Goal: Task Accomplishment & Management: Manage account settings

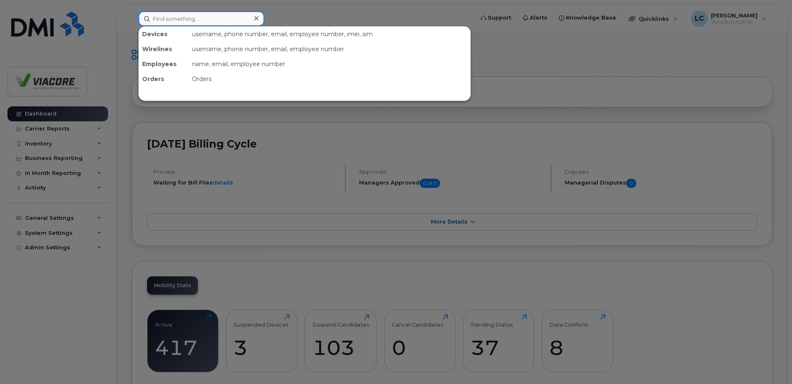
click at [171, 20] on input at bounding box center [201, 18] width 126 height 15
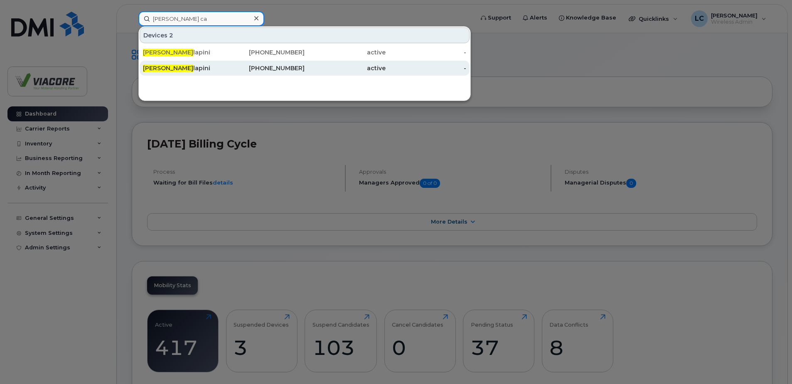
type input "[PERSON_NAME] ca"
click at [181, 66] on div "Lyndon Ca lapini" at bounding box center [183, 68] width 81 height 8
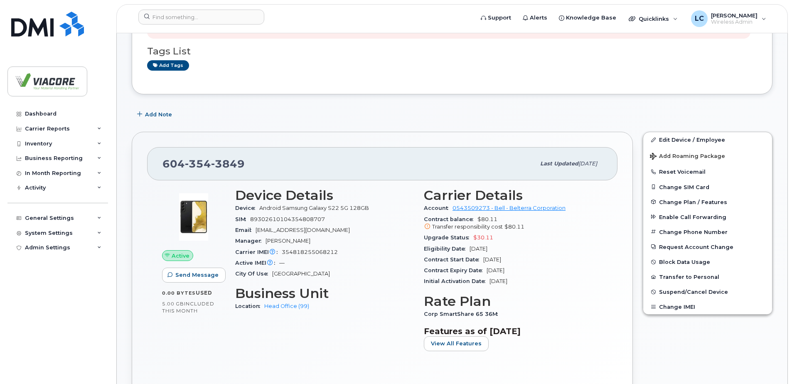
scroll to position [166, 0]
click at [699, 291] on span "Suspend/Cancel Device" at bounding box center [693, 291] width 69 height 6
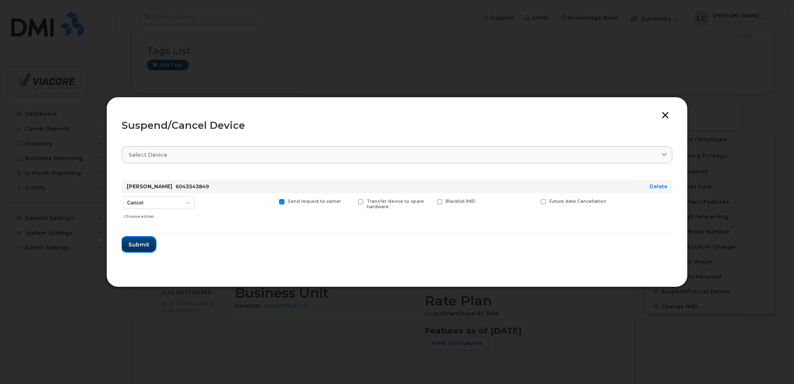
click at [145, 244] on span "Submit" at bounding box center [138, 244] width 21 height 8
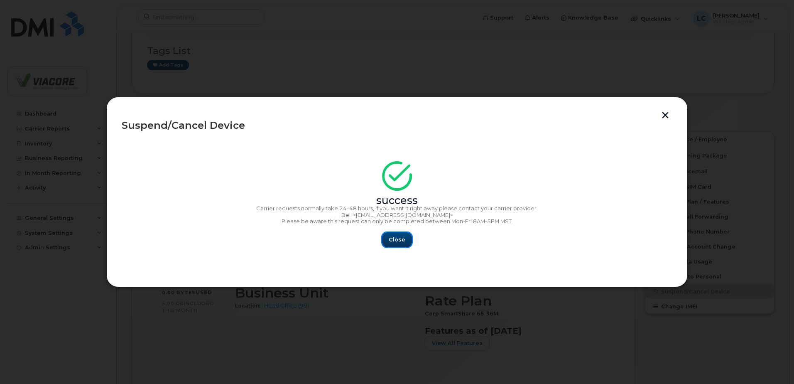
drag, startPoint x: 395, startPoint y: 238, endPoint x: 395, endPoint y: 243, distance: 5.0
click at [395, 238] on span "Close" at bounding box center [397, 239] width 17 height 8
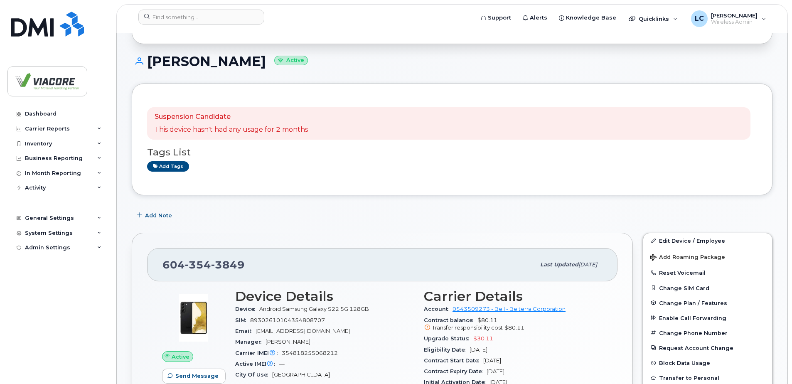
scroll to position [0, 0]
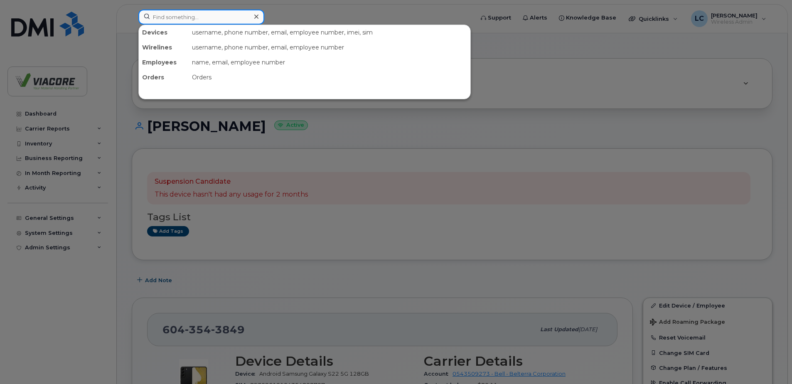
click at [184, 21] on input at bounding box center [201, 17] width 126 height 15
click at [610, 127] on div at bounding box center [396, 192] width 792 height 384
